Goal: Information Seeking & Learning: Learn about a topic

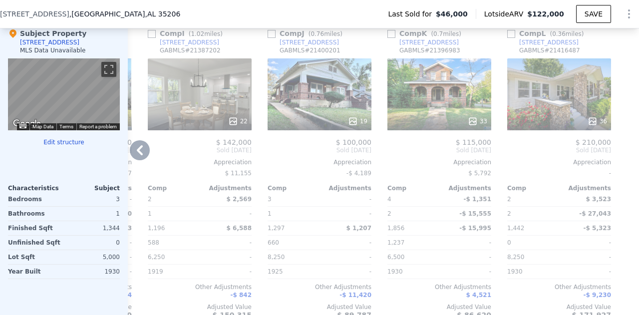
scroll to position [1030, 0]
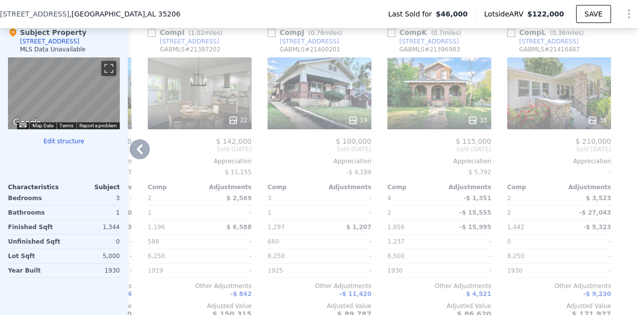
click at [560, 102] on div "36" at bounding box center [559, 93] width 104 height 72
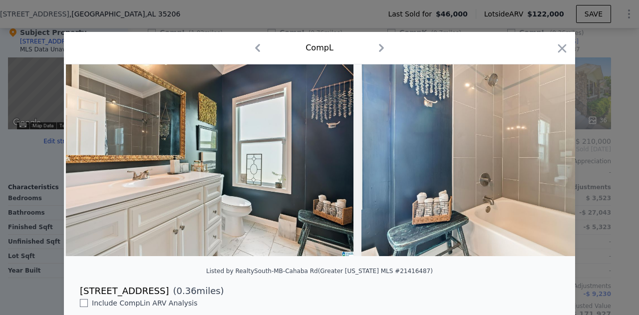
scroll to position [114, 0]
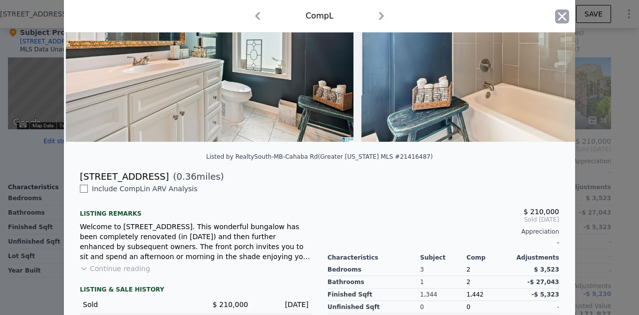
click at [555, 21] on icon "button" at bounding box center [562, 16] width 14 height 14
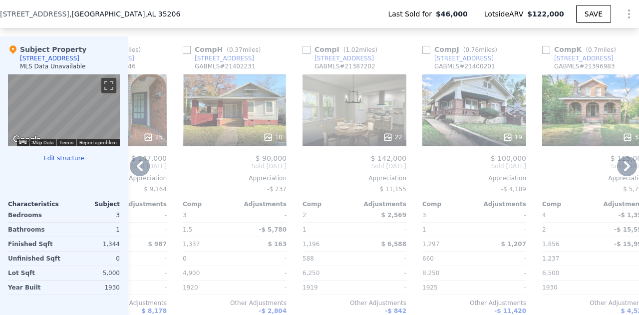
scroll to position [1014, 0]
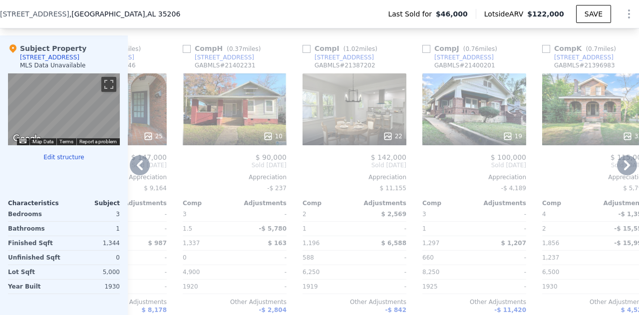
click at [280, 126] on div "10" at bounding box center [235, 109] width 104 height 72
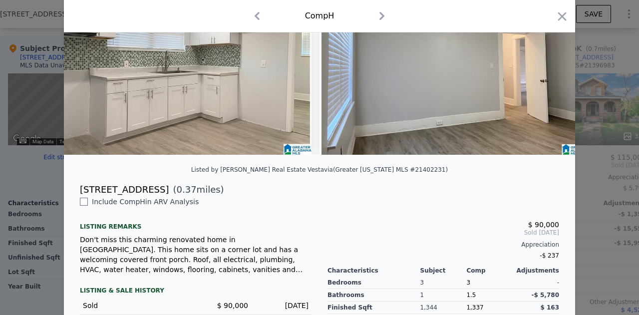
scroll to position [0, 1438]
click at [557, 13] on icon "button" at bounding box center [562, 16] width 14 height 14
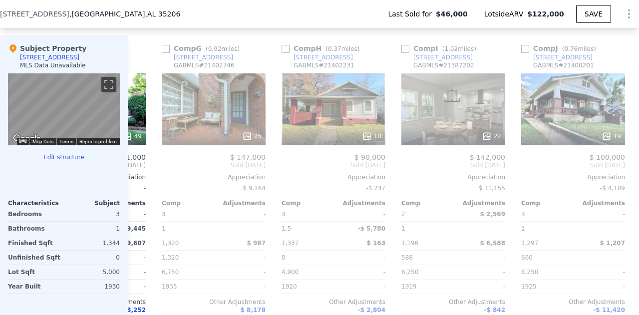
scroll to position [0, 697]
click at [232, 125] on div "25" at bounding box center [214, 109] width 104 height 72
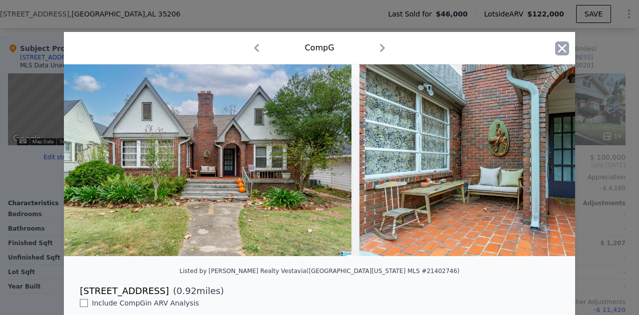
click at [555, 51] on icon "button" at bounding box center [562, 48] width 14 height 14
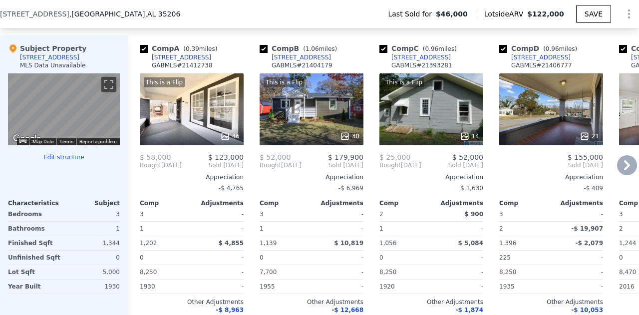
click at [203, 119] on div "This is a Flip 46" at bounding box center [192, 109] width 104 height 72
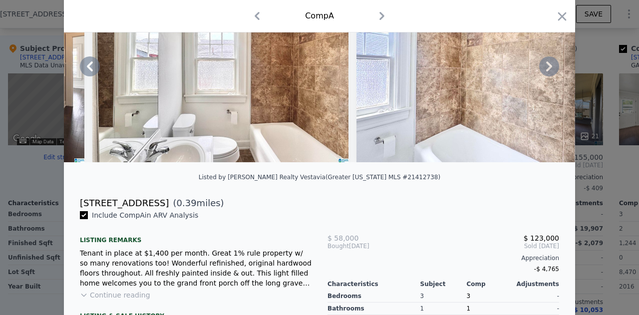
scroll to position [101, 0]
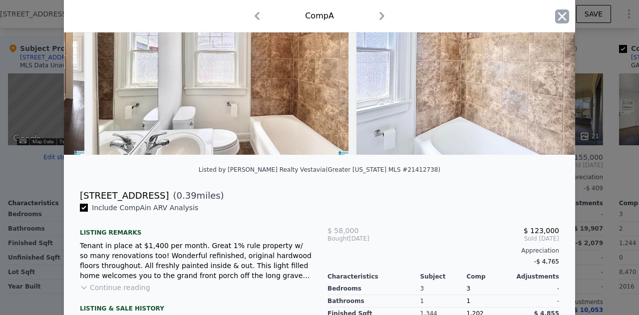
click at [559, 20] on icon "button" at bounding box center [562, 16] width 14 height 14
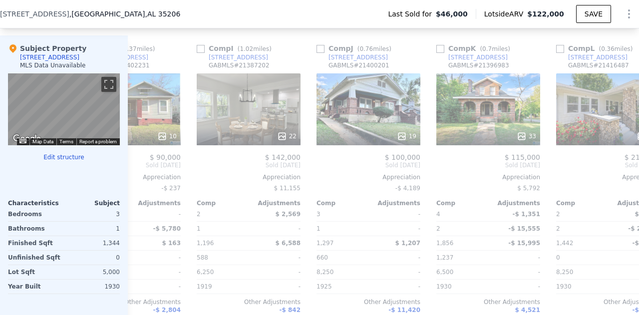
scroll to position [0, 959]
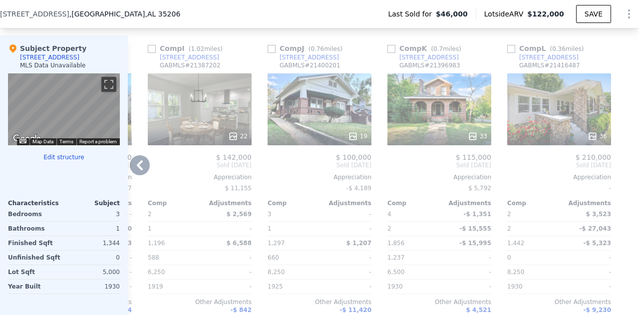
click at [568, 127] on div "36" at bounding box center [559, 109] width 104 height 72
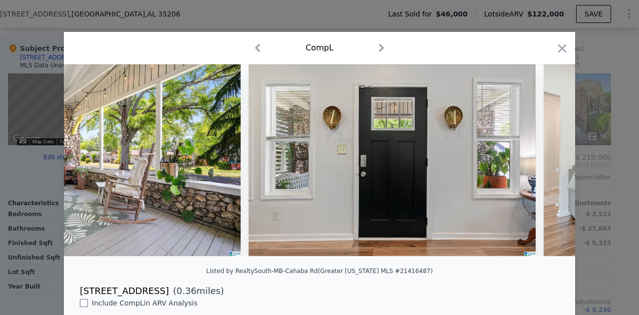
scroll to position [0, 1294]
click at [562, 41] on icon "button" at bounding box center [562, 48] width 14 height 14
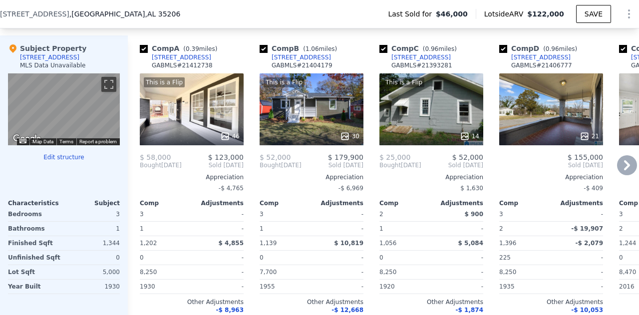
click at [207, 128] on div "This is a Flip 46" at bounding box center [192, 109] width 104 height 72
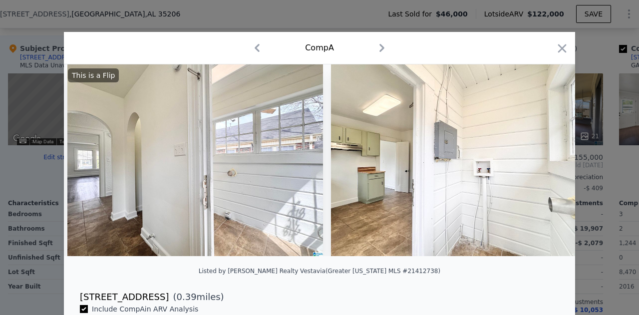
scroll to position [0, 3442]
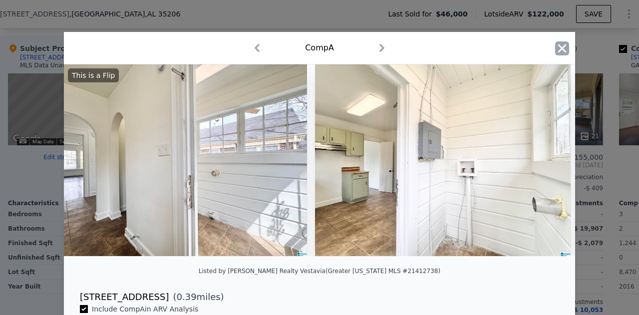
click at [557, 48] on icon "button" at bounding box center [562, 48] width 14 height 14
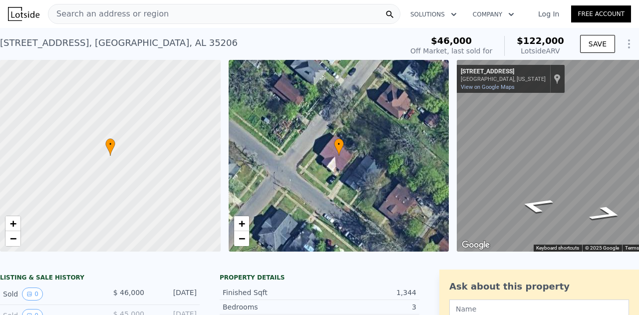
click at [97, 9] on span "Search an address or region" at bounding box center [108, 14] width 120 height 12
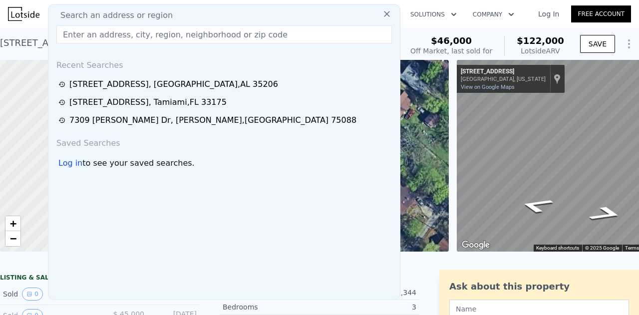
type input "[STREET_ADDRESS]"
